Goal: Task Accomplishment & Management: Use online tool/utility

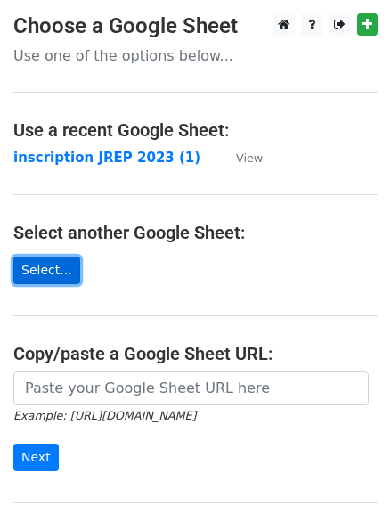
click at [28, 272] on link "Select..." at bounding box center [46, 270] width 67 height 28
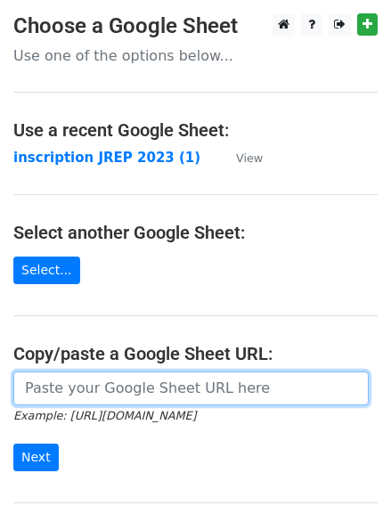
click at [69, 386] on input "url" at bounding box center [190, 388] width 355 height 34
paste input "https://docs.google.com/spreadsheets/d/1080rX3DYa9b35KIMqFw9wCLbTu9Nm0ZU/edit?g…"
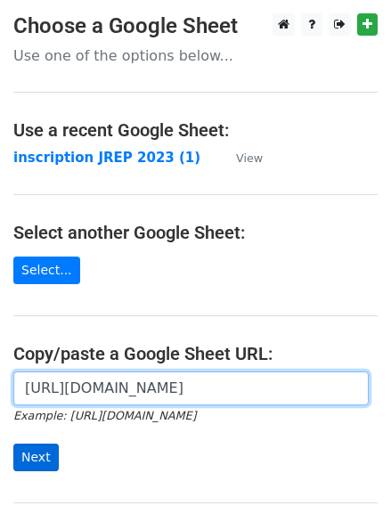
type input "https://docs.google.com/spreadsheets/d/1080rX3DYa9b35KIMqFw9wCLbTu9Nm0ZU/edit?g…"
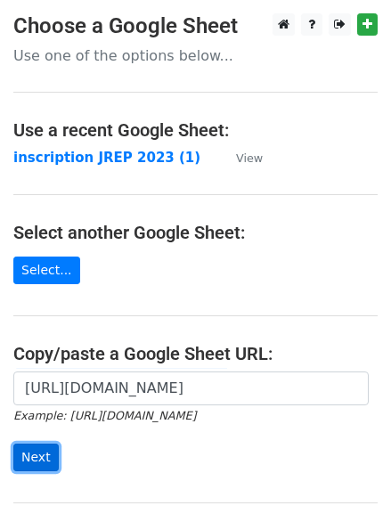
scroll to position [0, 0]
click at [32, 452] on input "Next" at bounding box center [35, 457] width 45 height 28
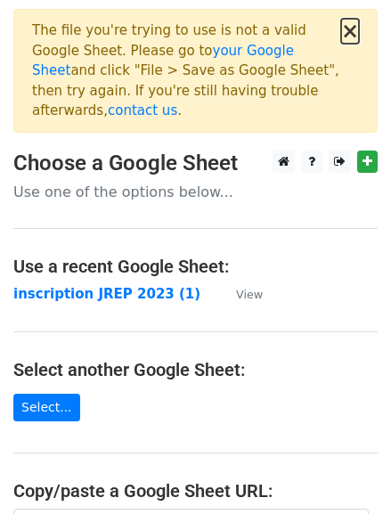
click at [354, 32] on button "×" at bounding box center [350, 30] width 18 height 21
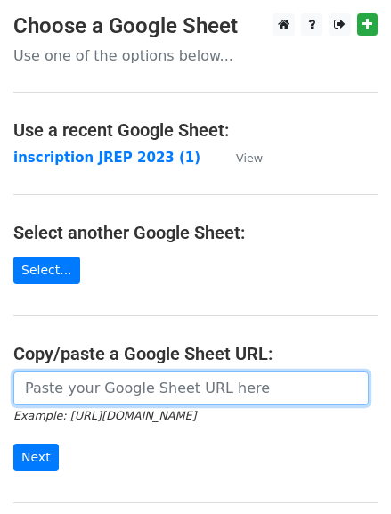
click at [150, 380] on input "url" at bounding box center [190, 388] width 355 height 34
paste input "https://docs.google.com/spreadsheets/d/1HdTAonINnqHKJdKDQft32uJI914DDBY4kq3Y-7r…"
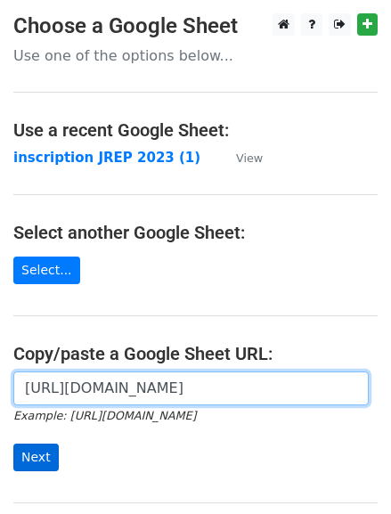
type input "https://docs.google.com/spreadsheets/d/1HdTAonINnqHKJdKDQft32uJI914DDBY4kq3Y-7r…"
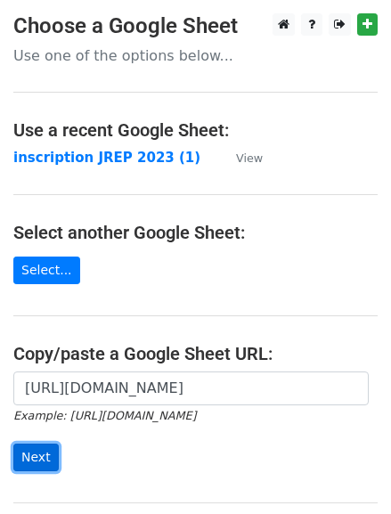
scroll to position [0, 0]
click at [29, 451] on input "Next" at bounding box center [35, 457] width 45 height 28
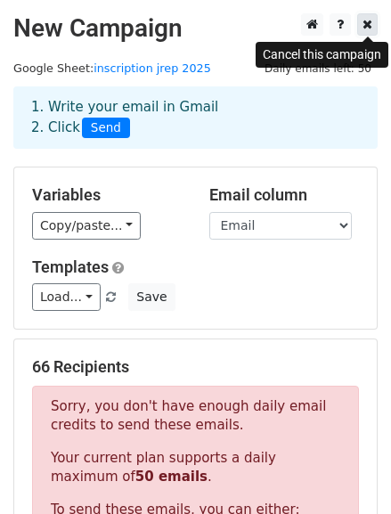
click at [371, 25] on icon at bounding box center [367, 24] width 10 height 12
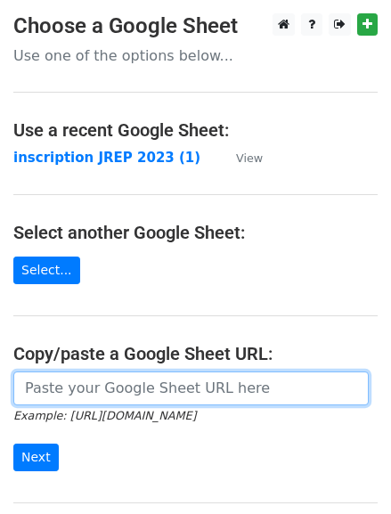
click at [112, 388] on input "url" at bounding box center [190, 388] width 355 height 34
paste input "https://docs.google.com/spreadsheets/d/1HdTAonINnqHKJdKDQft32uJI914DDBY4kq3Y-7r…"
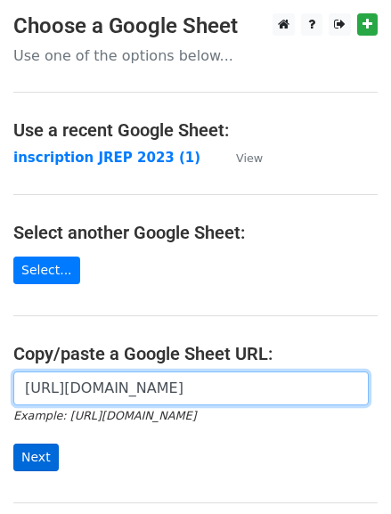
type input "https://docs.google.com/spreadsheets/d/1HdTAonINnqHKJdKDQft32uJI914DDBY4kq3Y-7r…"
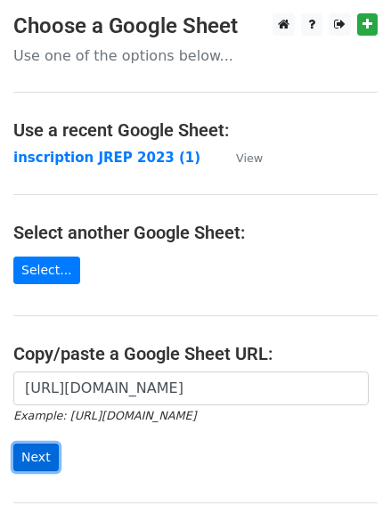
click at [38, 450] on input "Next" at bounding box center [35, 457] width 45 height 28
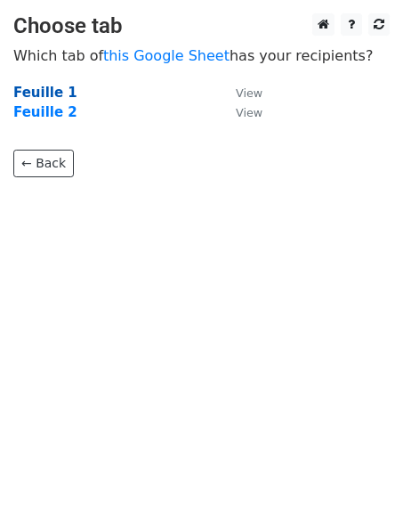
click at [44, 85] on strong "Feuille 1" at bounding box center [45, 93] width 64 height 16
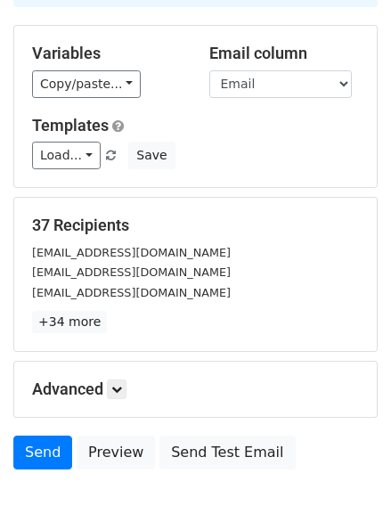
scroll to position [246, 0]
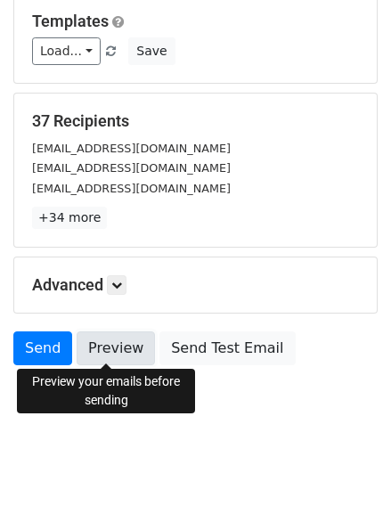
click at [95, 344] on link "Preview" at bounding box center [116, 348] width 78 height 34
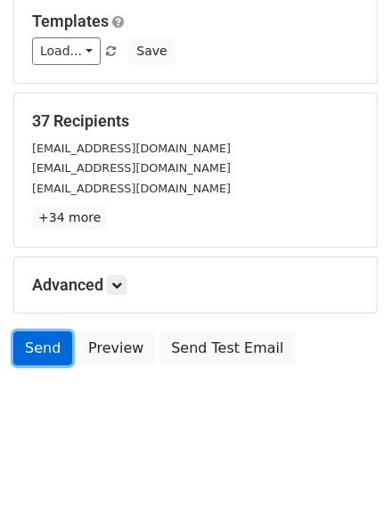
click at [38, 346] on link "Send" at bounding box center [42, 348] width 59 height 34
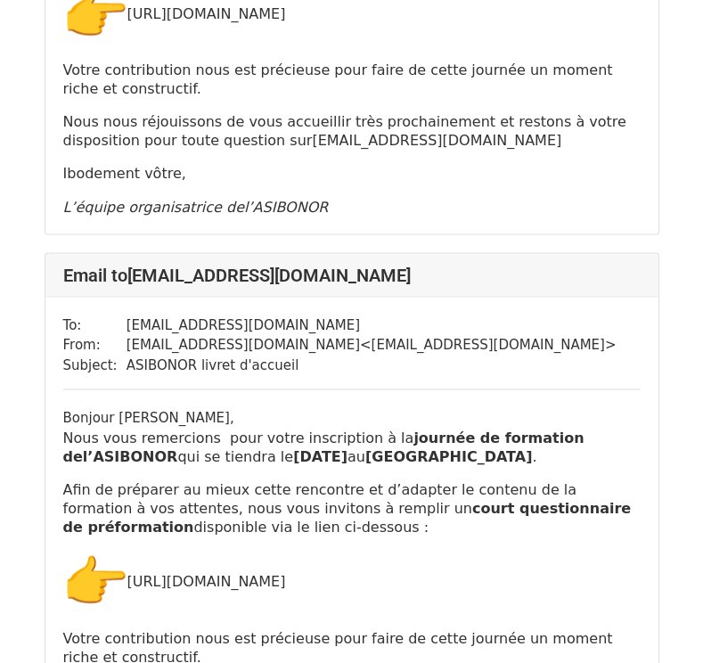
scroll to position [1578, 0]
